Goal: Task Accomplishment & Management: Use online tool/utility

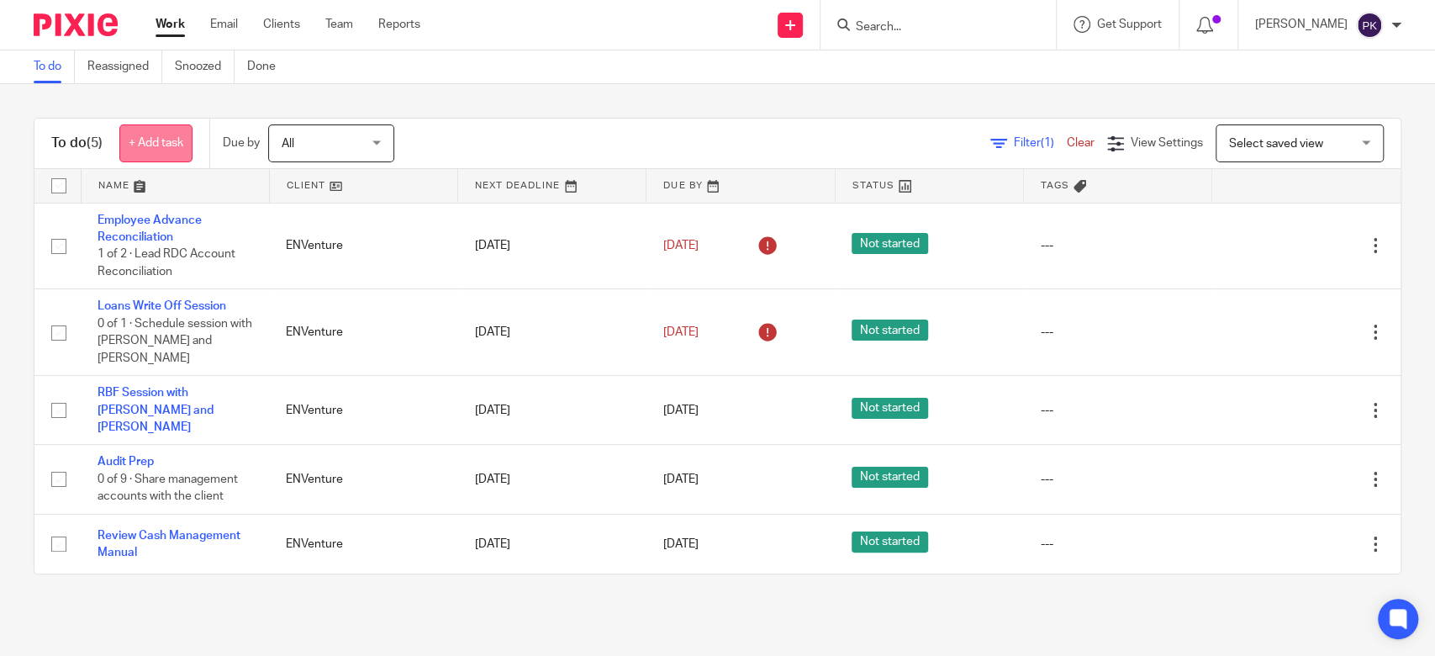
click at [125, 129] on link "+ Add task" at bounding box center [155, 143] width 73 height 38
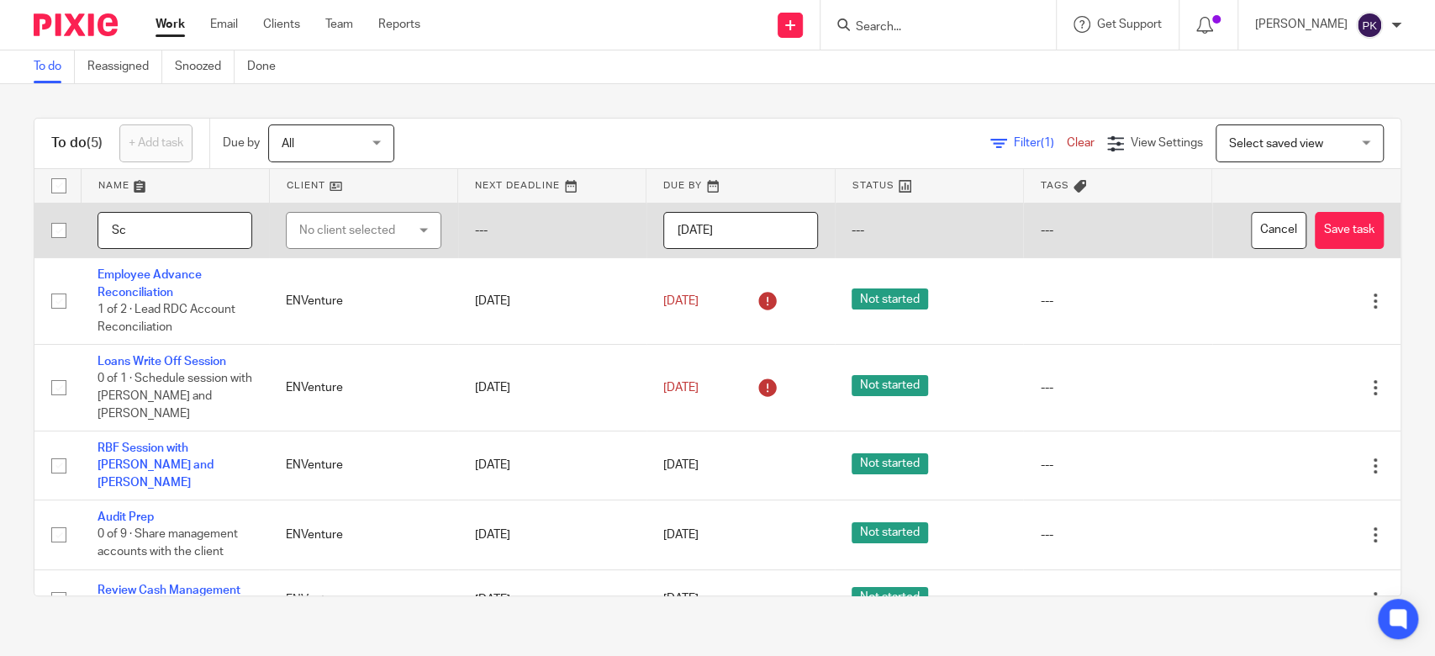
type input "S"
type input "[DATE] [PERSON_NAME] Cash Account Data entry in [GEOGRAPHIC_DATA]"
click at [405, 233] on div "No client selected" at bounding box center [363, 231] width 155 height 38
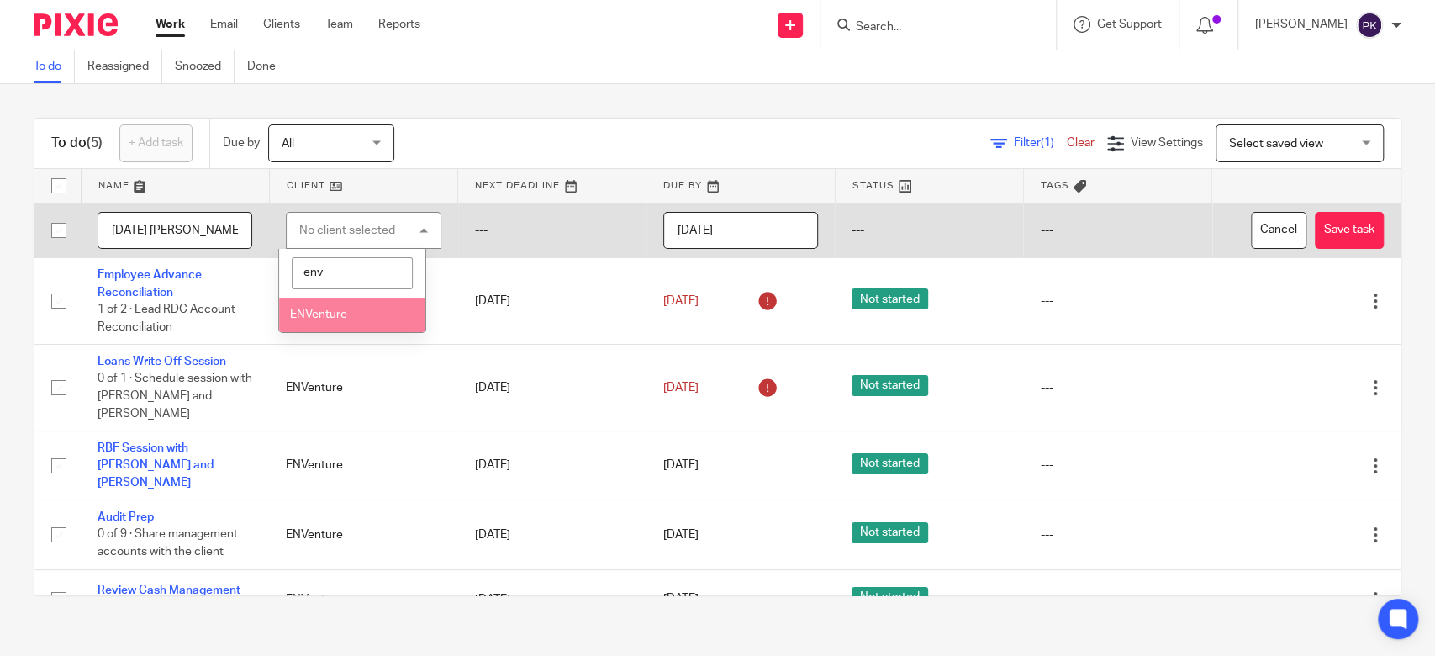
type input "env"
click at [339, 303] on li "ENVenture" at bounding box center [352, 315] width 146 height 34
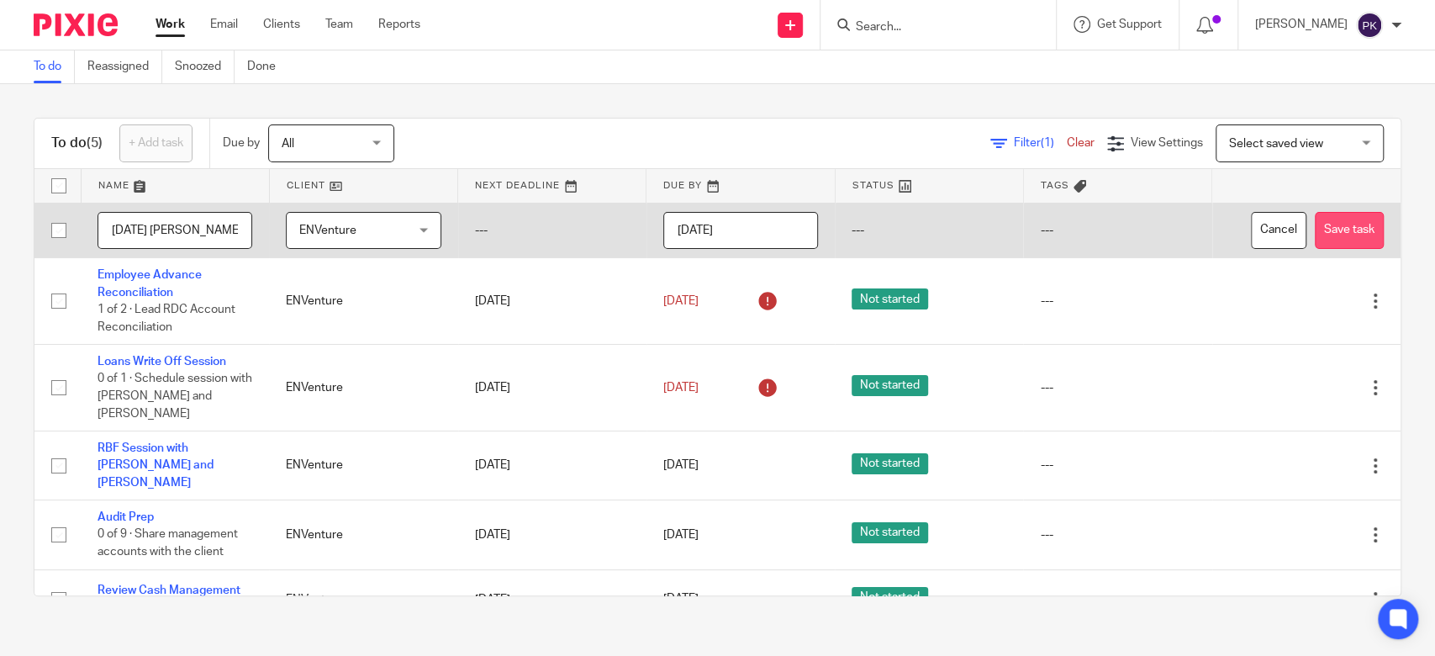
click at [1315, 232] on button "Save task" at bounding box center [1349, 231] width 69 height 38
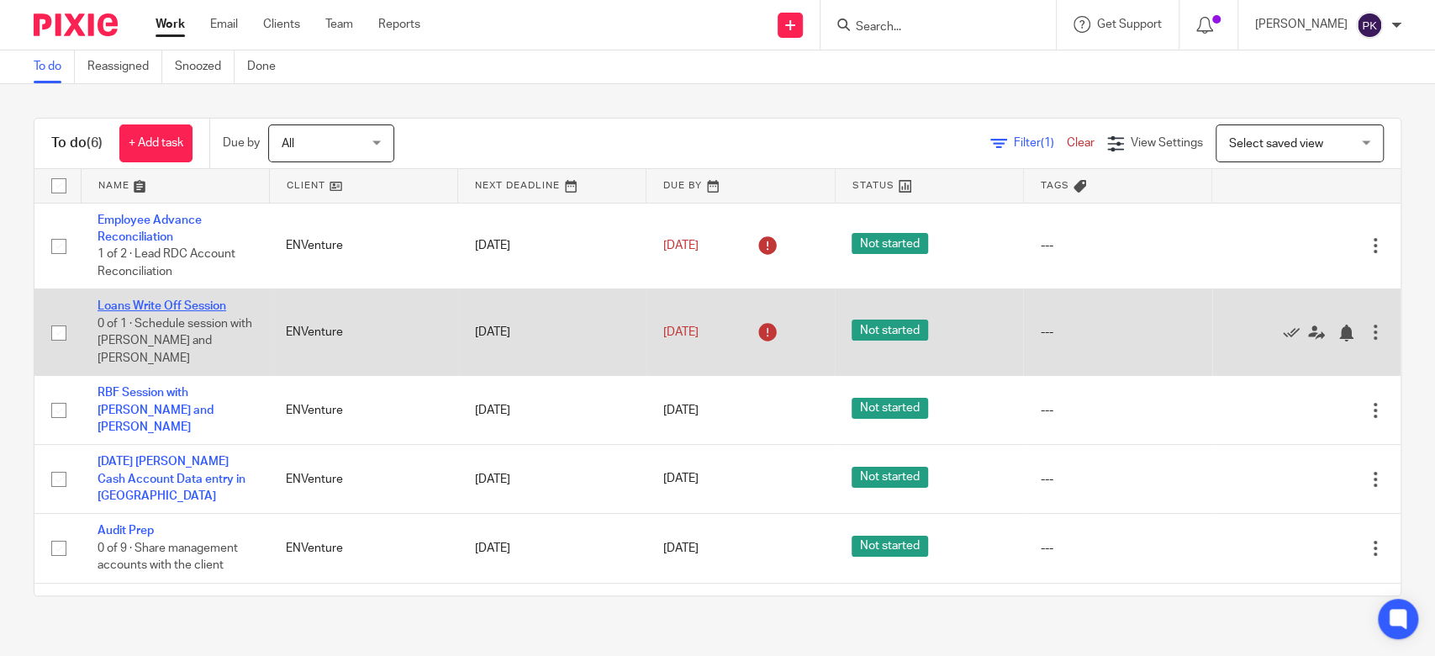
click at [171, 301] on link "Loans Write Off Session" at bounding box center [162, 306] width 129 height 12
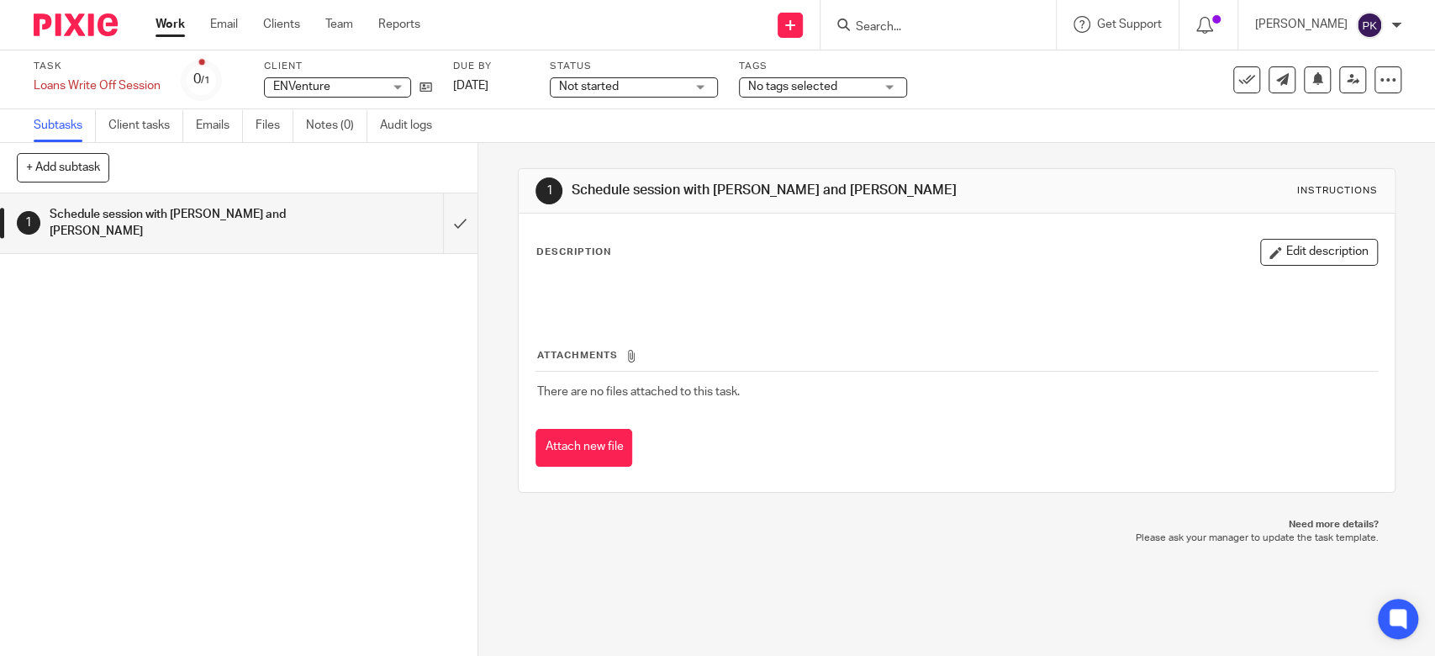
click at [706, 84] on div "Not started Not started" at bounding box center [634, 87] width 168 height 20
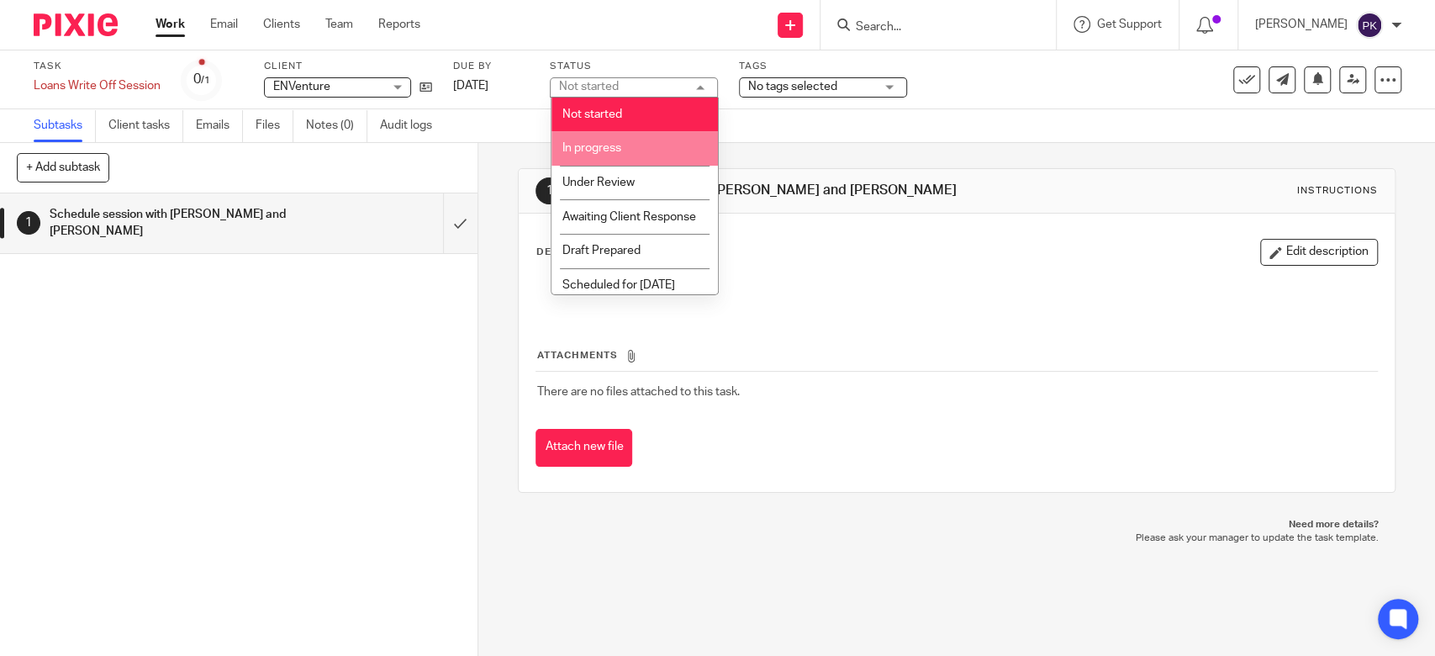
click at [659, 163] on li "In progress" at bounding box center [634, 148] width 166 height 34
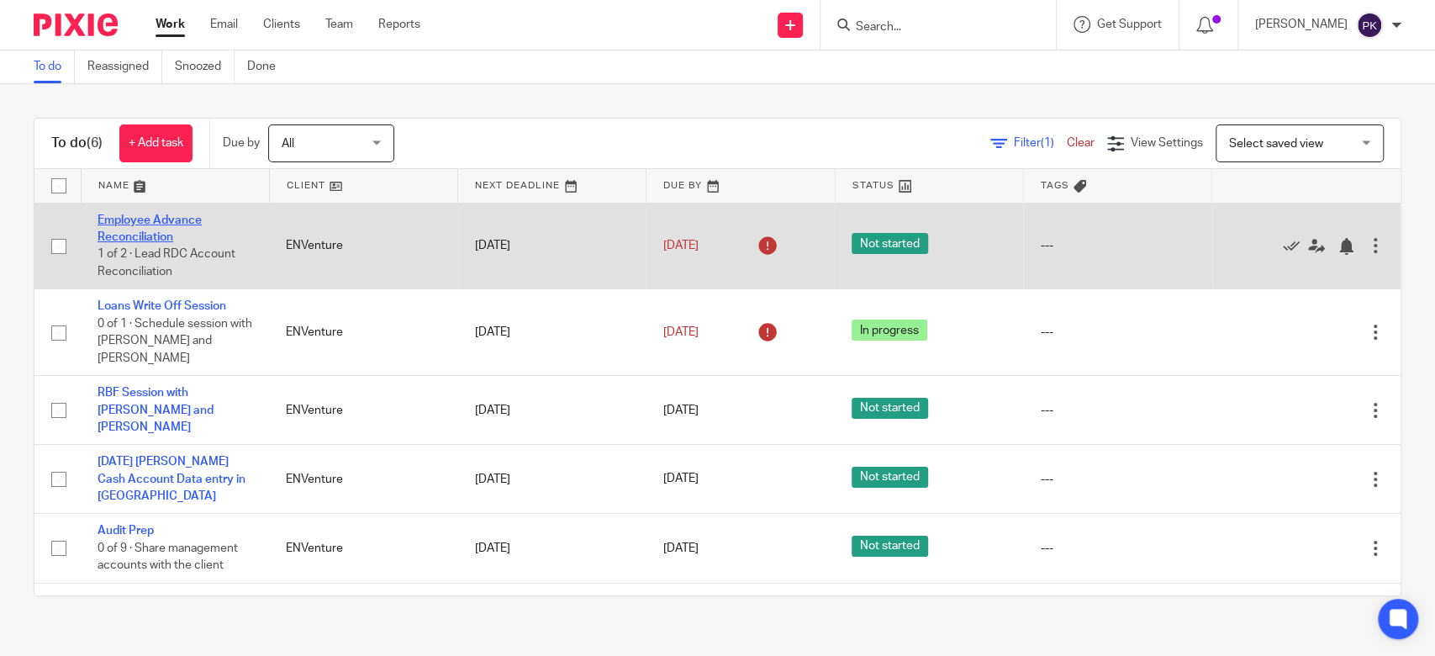
click at [152, 233] on link "Employee Advance Reconciliation" at bounding box center [150, 228] width 104 height 29
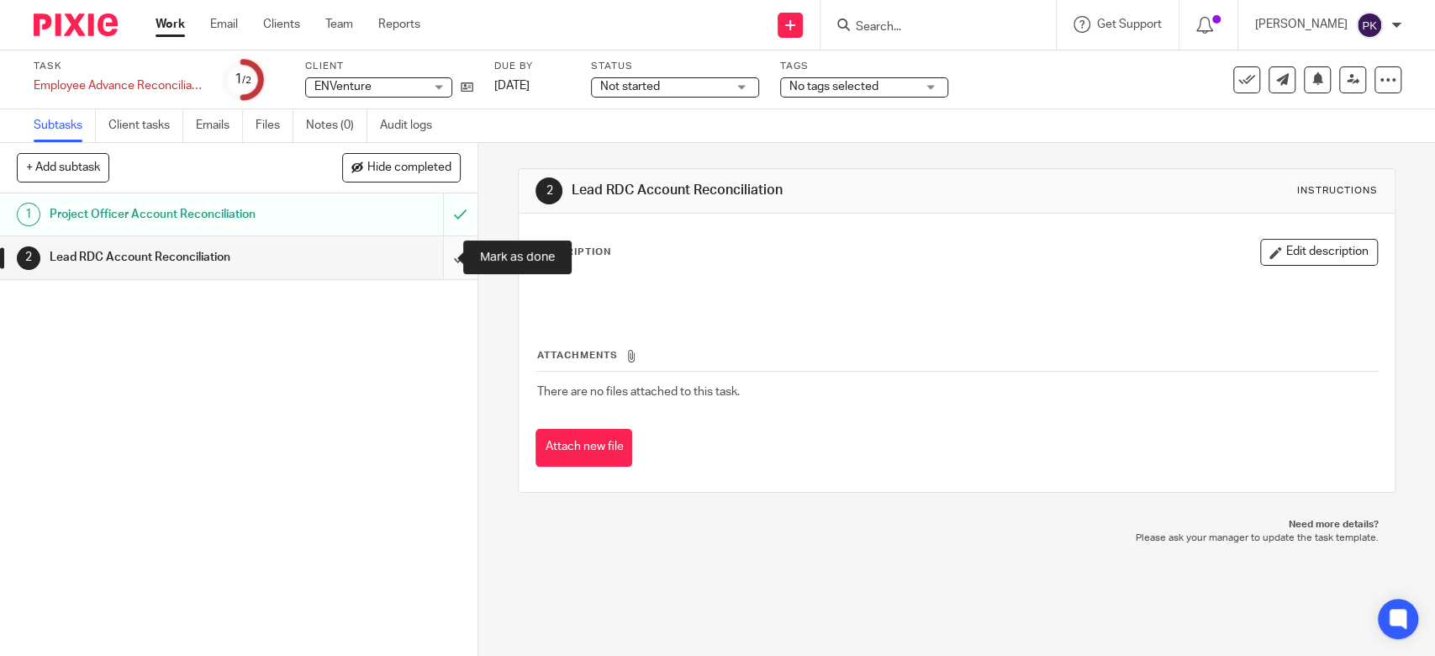
click at [440, 263] on input "submit" at bounding box center [238, 257] width 477 height 42
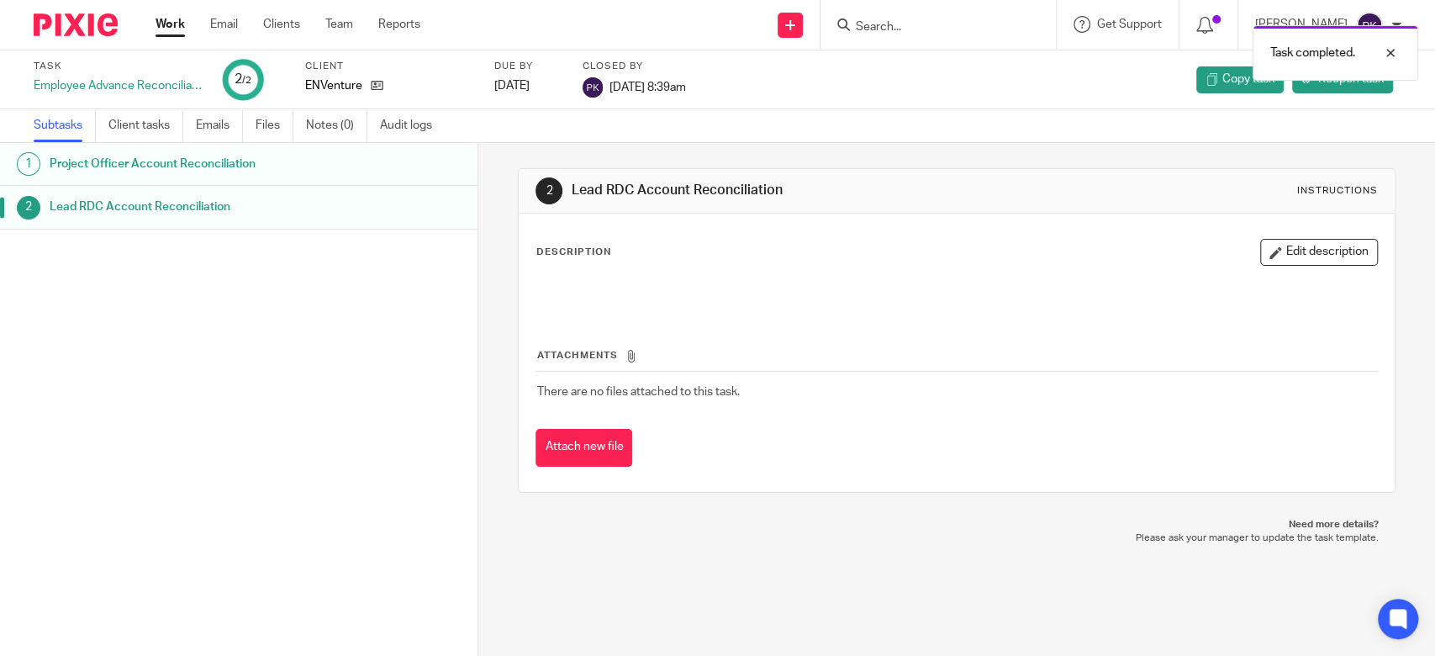
click at [182, 24] on link "Work" at bounding box center [170, 24] width 29 height 17
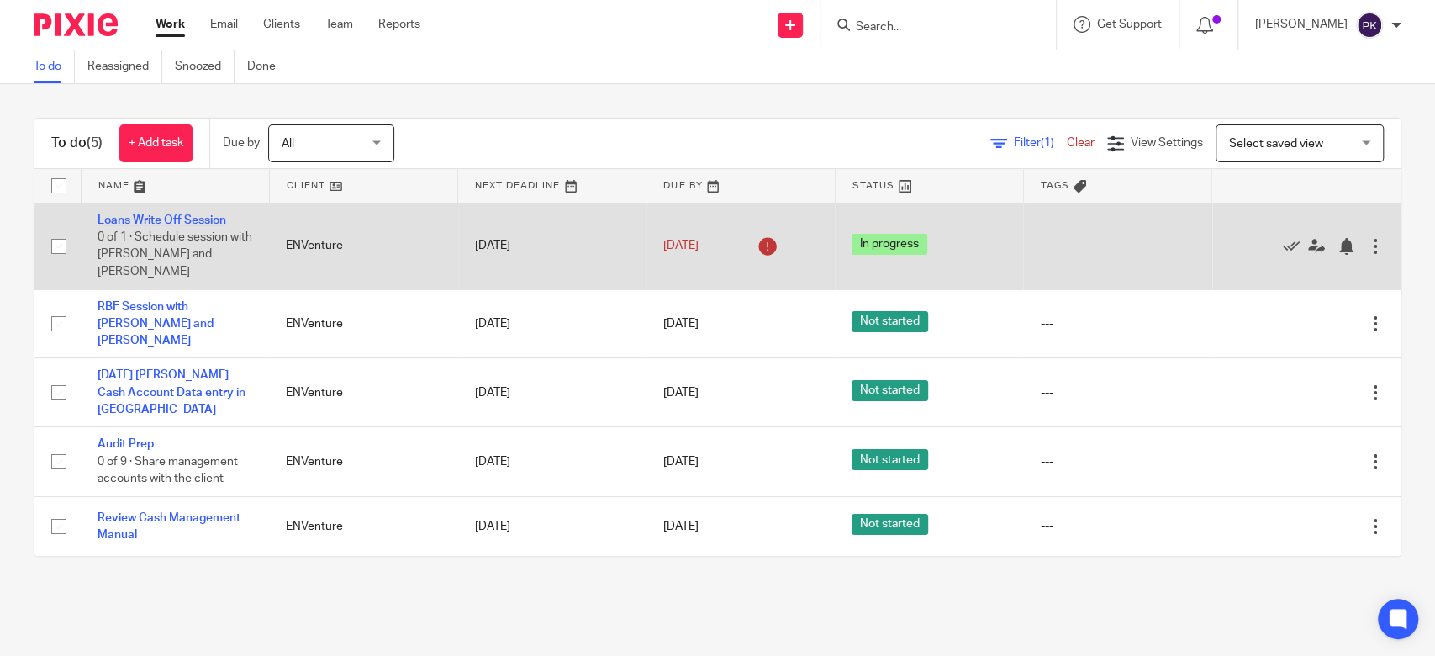
click at [167, 217] on link "Loans Write Off Session" at bounding box center [162, 220] width 129 height 12
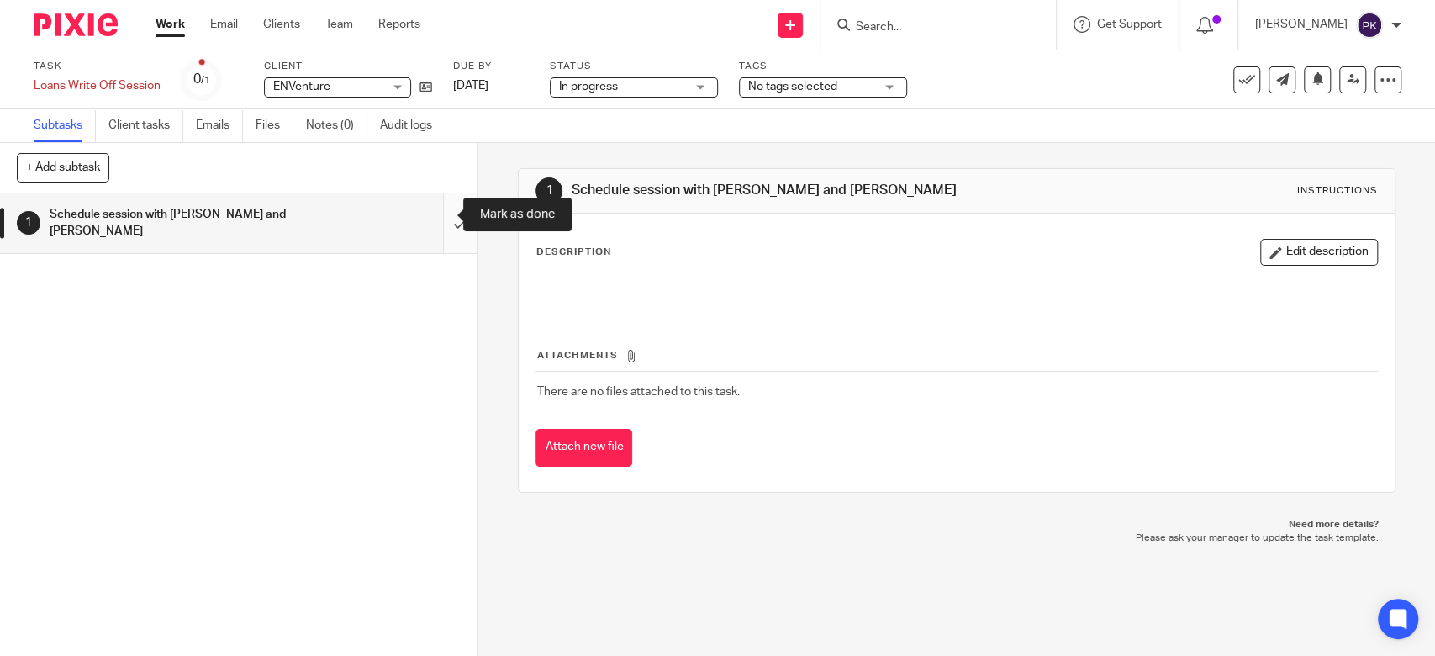
click at [449, 225] on input "submit" at bounding box center [238, 223] width 477 height 60
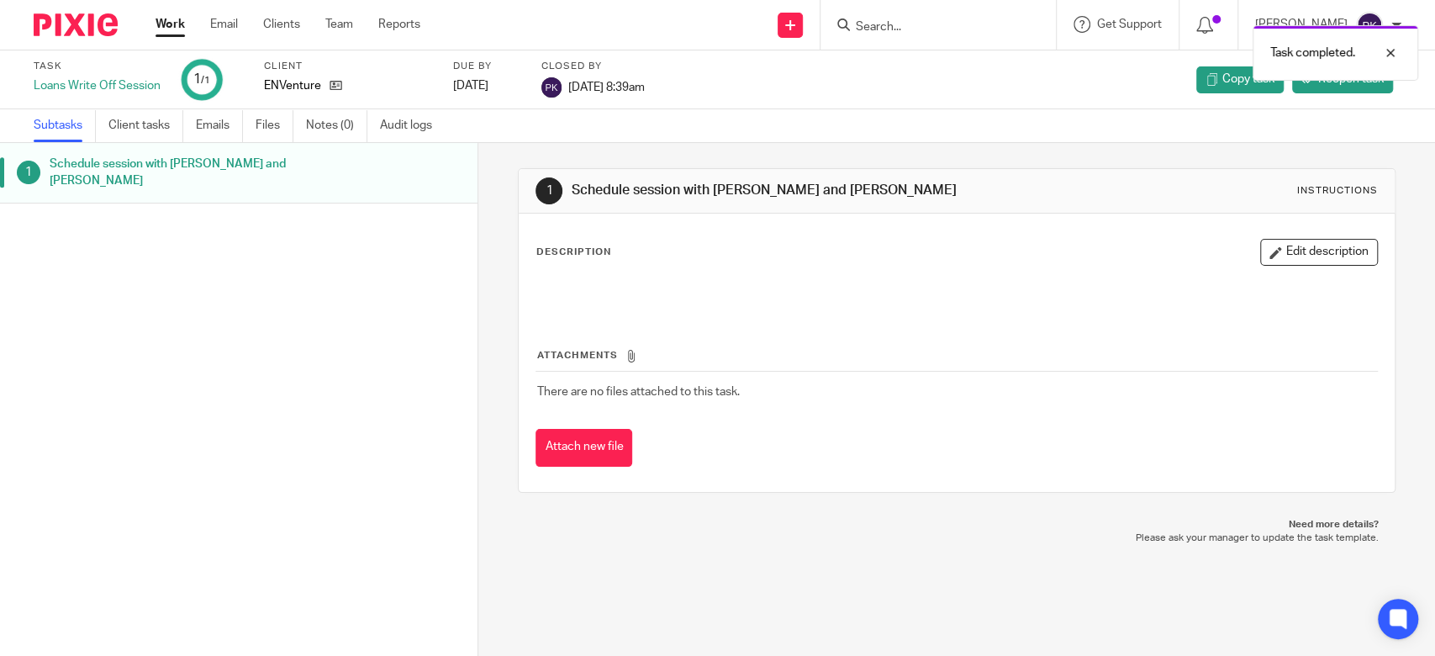
click at [207, 83] on small "/1" at bounding box center [205, 80] width 9 height 9
click at [113, 83] on div "Loans Write Off Session" at bounding box center [97, 85] width 127 height 17
click at [164, 22] on link "Work" at bounding box center [170, 24] width 29 height 17
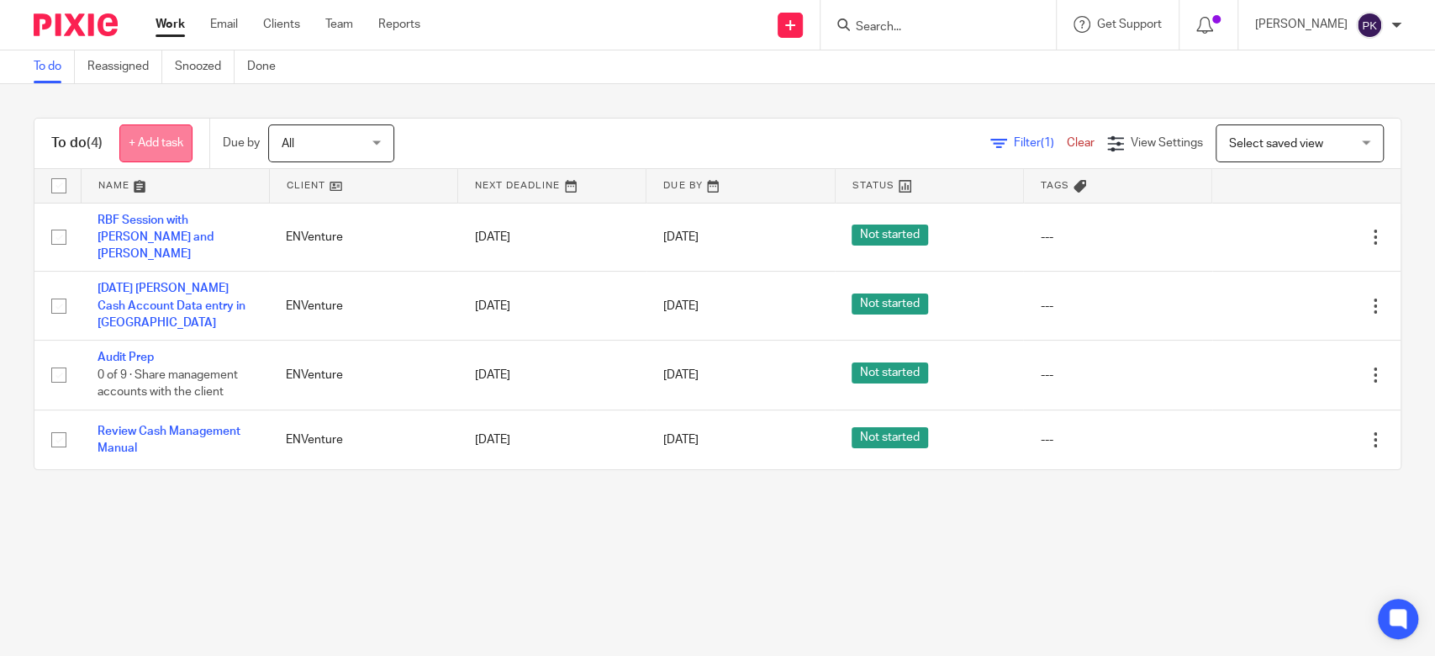
click at [150, 152] on link "+ Add task" at bounding box center [155, 143] width 73 height 38
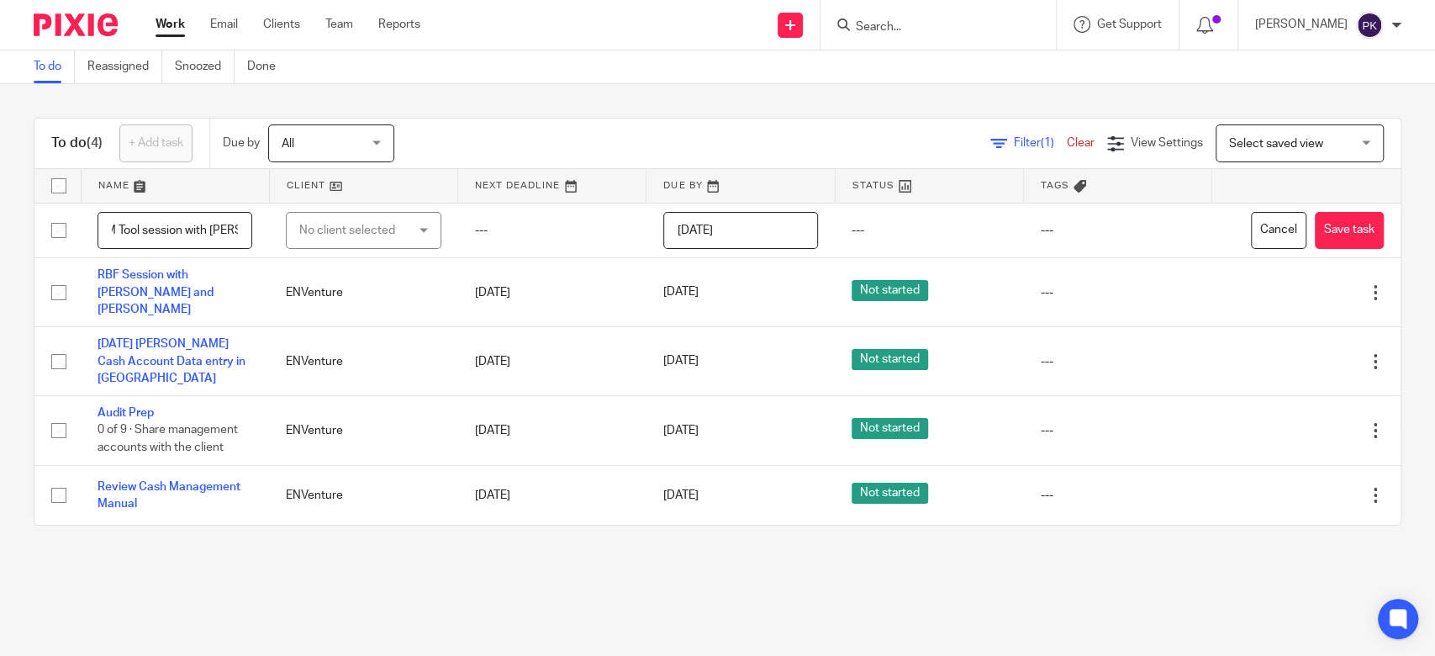
scroll to position [0, 58]
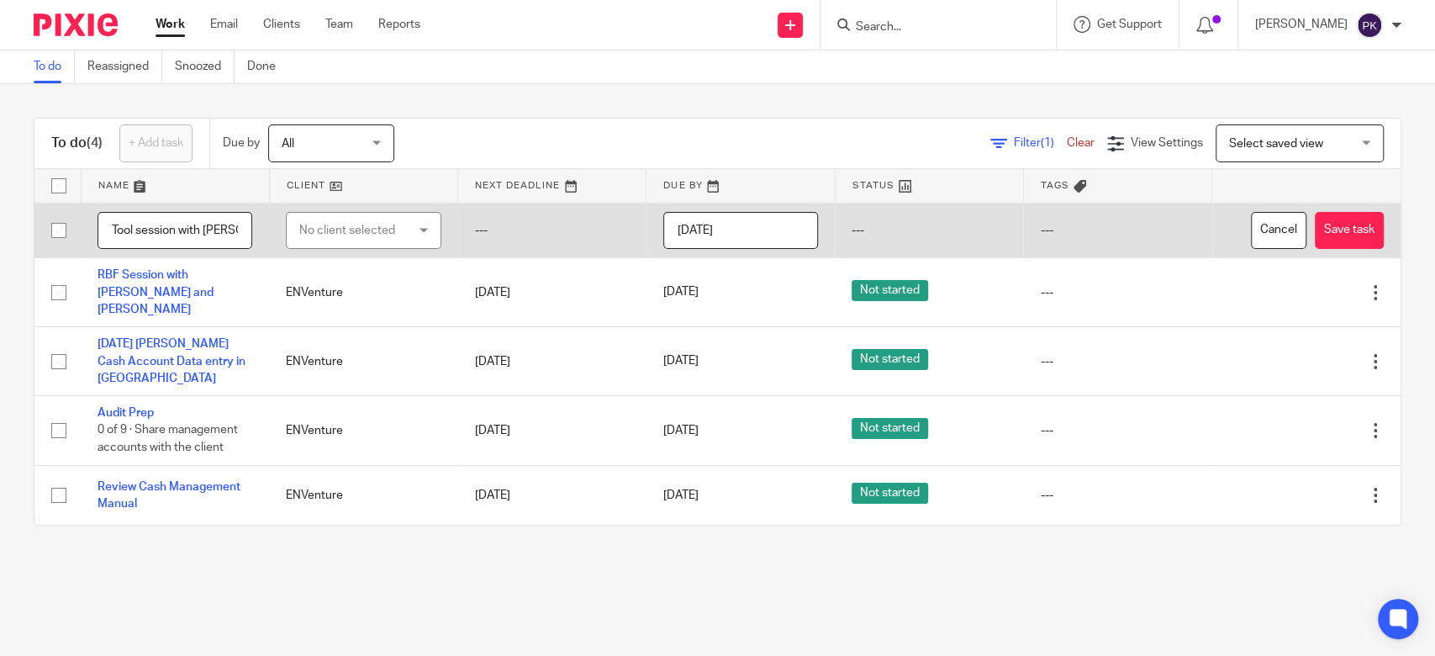
type input "Book CRM Tool session with Kevin"
click at [381, 234] on div "No client selected" at bounding box center [355, 230] width 113 height 35
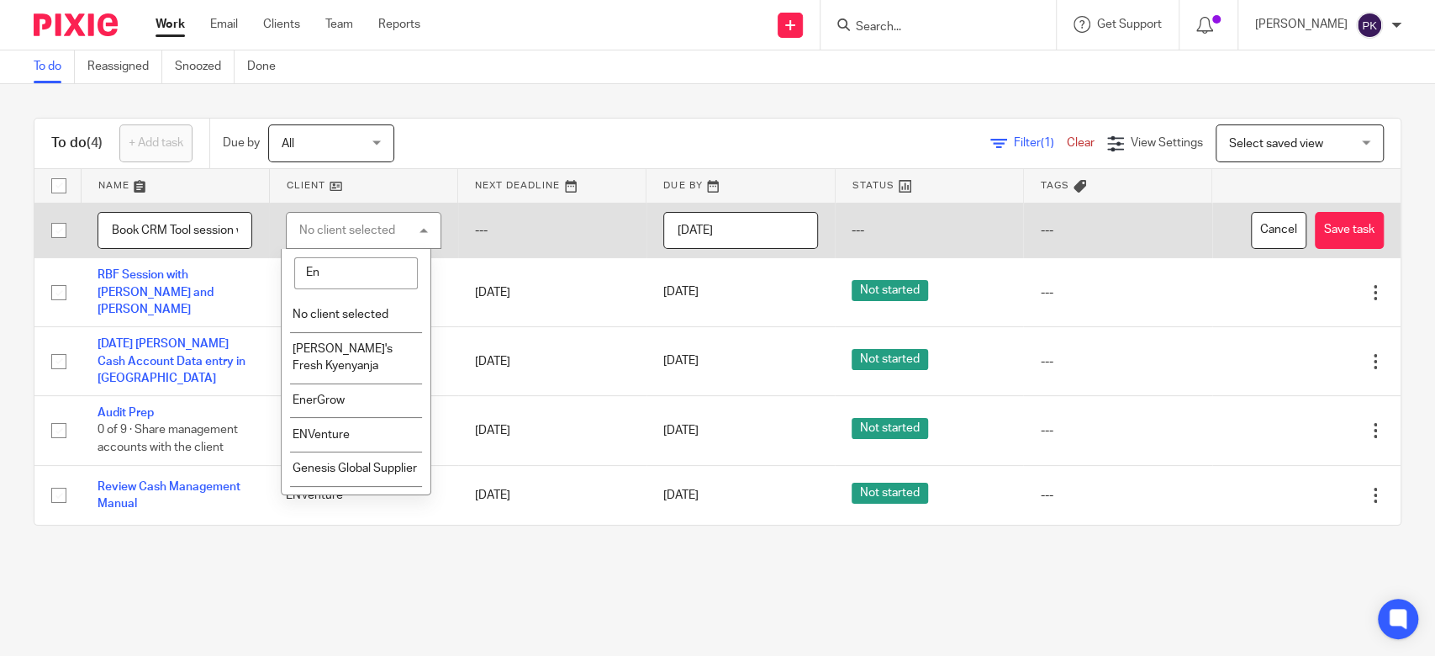
type input "Env"
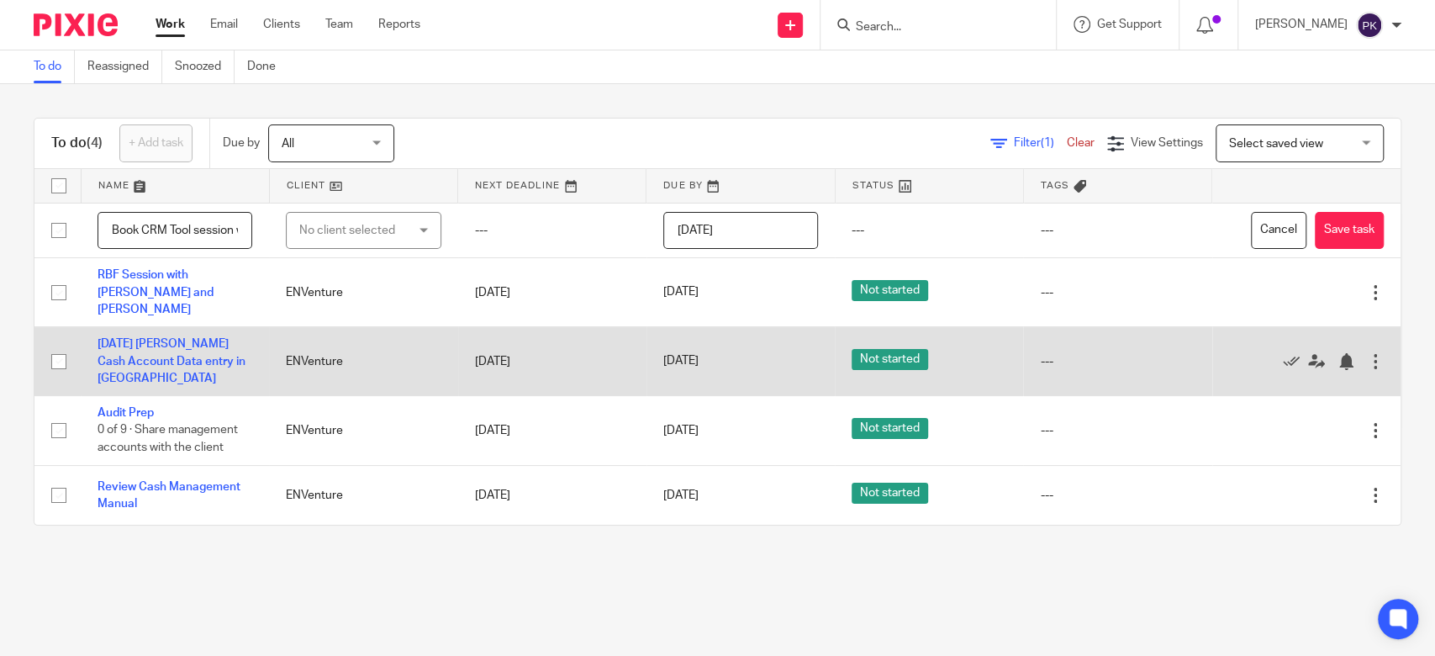
click at [373, 343] on td "ENVenture" at bounding box center [363, 361] width 188 height 69
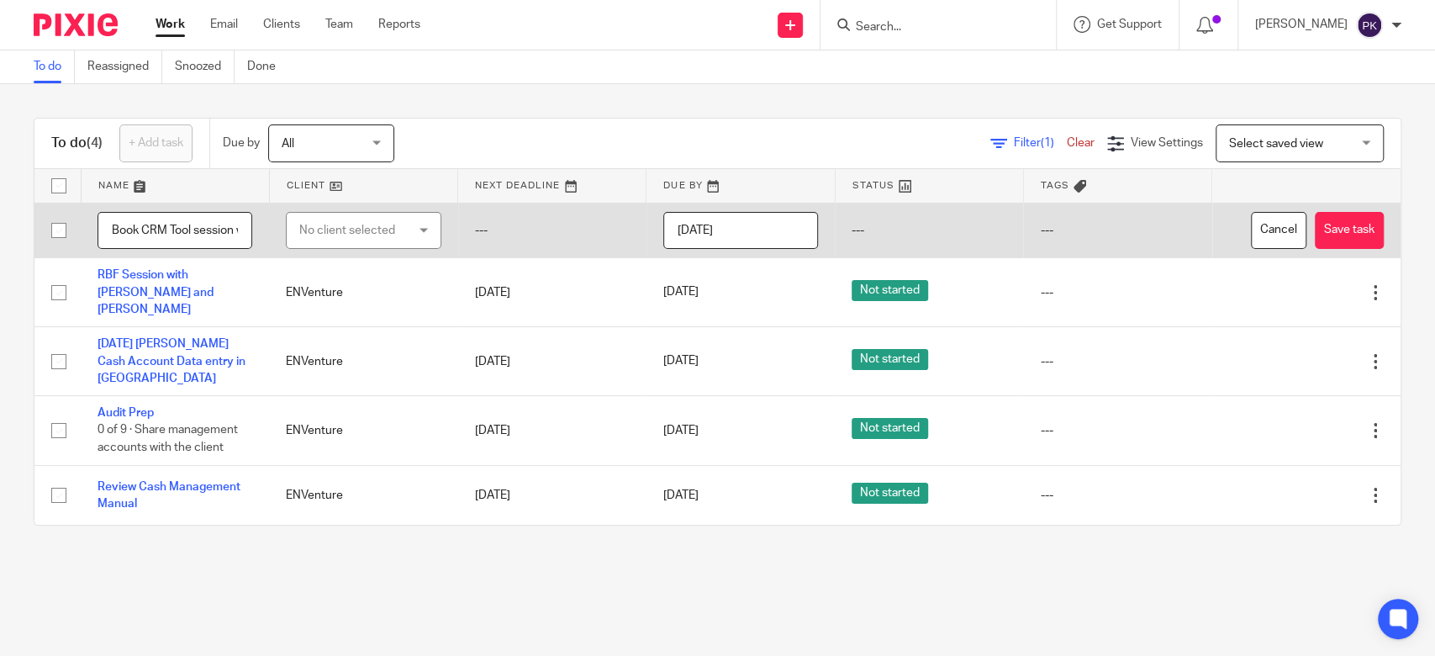
click at [400, 224] on div "No client selected" at bounding box center [355, 230] width 113 height 35
type input "env"
click at [379, 305] on li "ENVenture" at bounding box center [356, 315] width 148 height 34
